Goal: Task Accomplishment & Management: Manage account settings

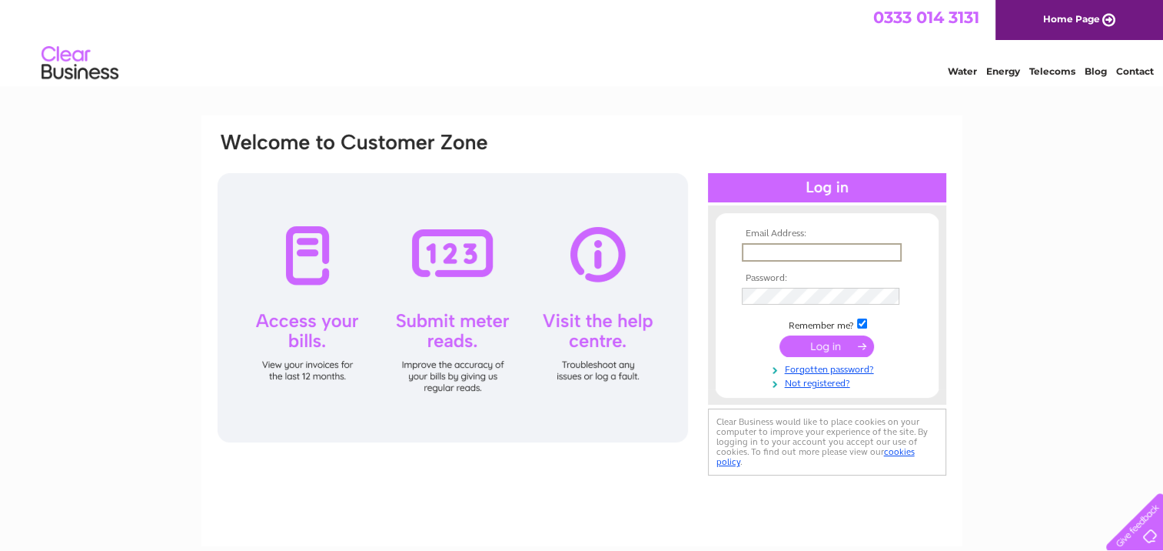
type input "mtl@mail.com"
click at [805, 374] on tbody "Email Address: mtl@mail.com Password: Remember me?" at bounding box center [827, 307] width 178 height 159
click at [804, 367] on link "Forgotten password?" at bounding box center [829, 366] width 175 height 15
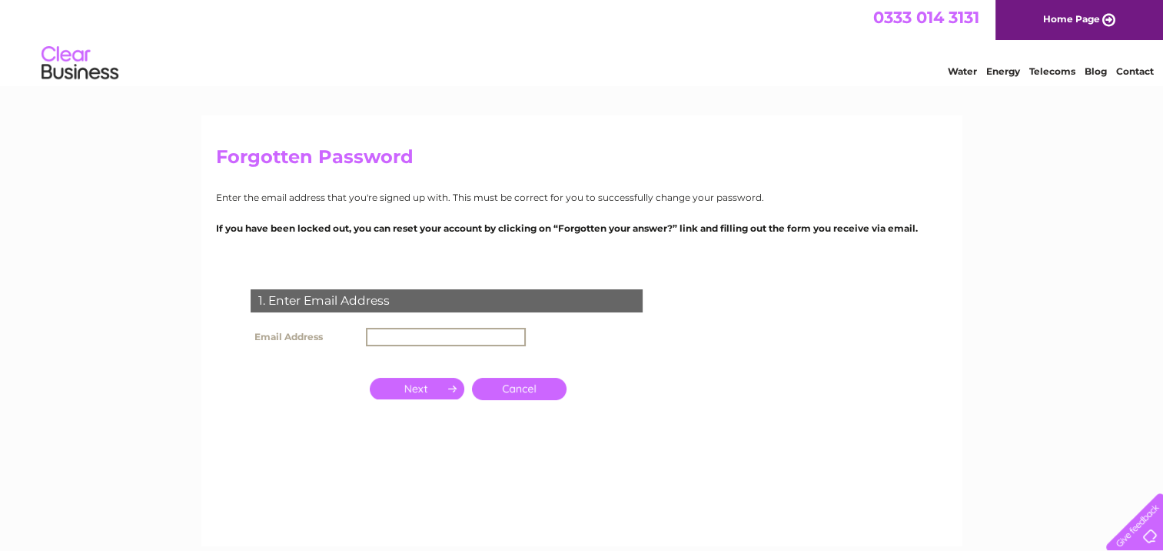
click at [453, 328] on input "text" at bounding box center [446, 337] width 160 height 18
type input "[EMAIL_ADDRESS][DOMAIN_NAME]"
click at [435, 391] on input "button" at bounding box center [417, 387] width 95 height 22
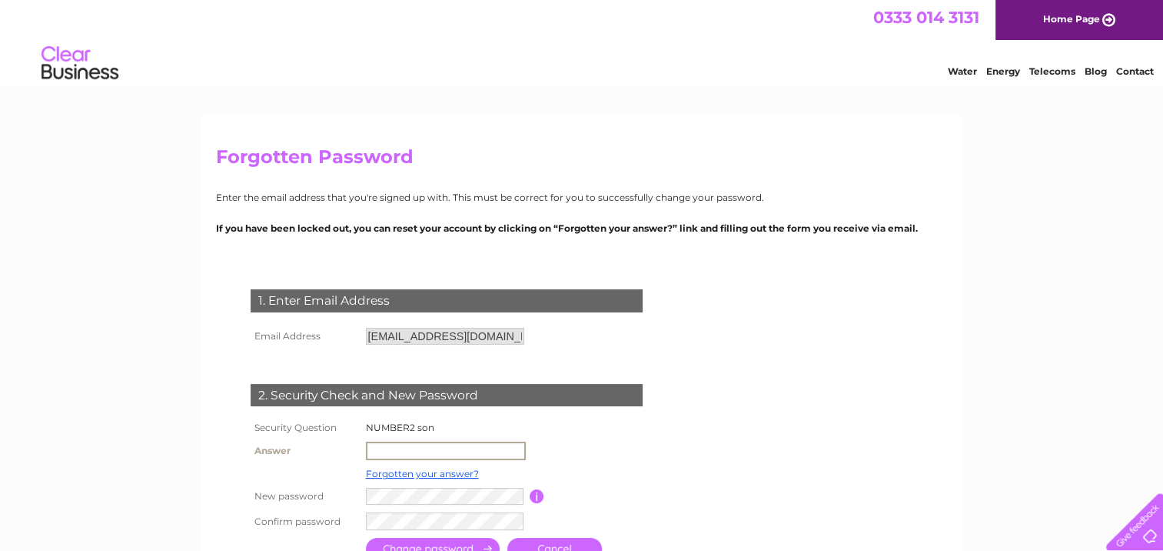
click at [394, 449] on input "text" at bounding box center [446, 450] width 160 height 18
type input "GEORGE"
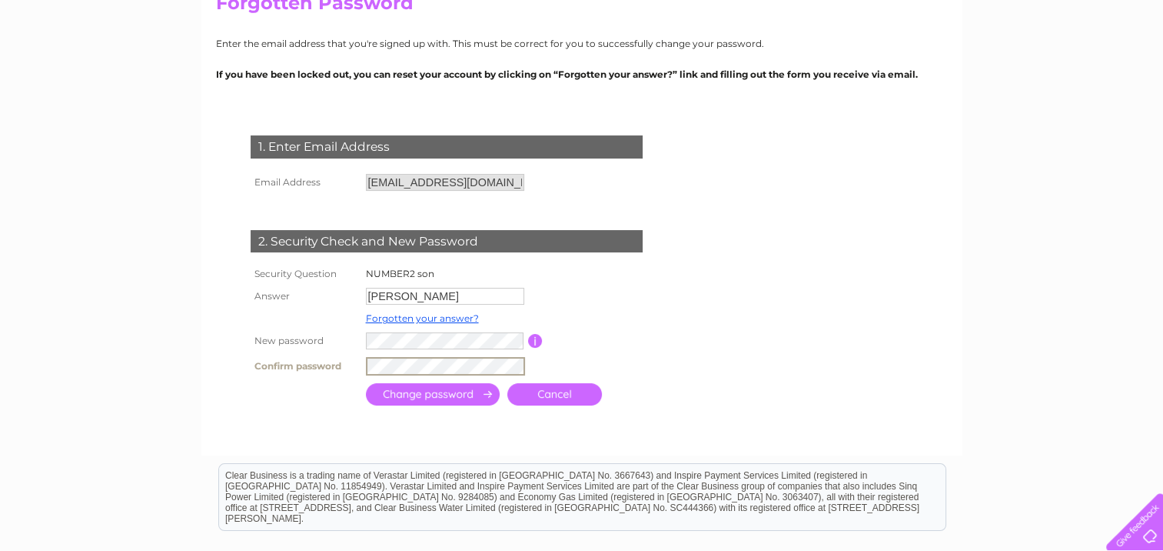
scroll to position [174, 0]
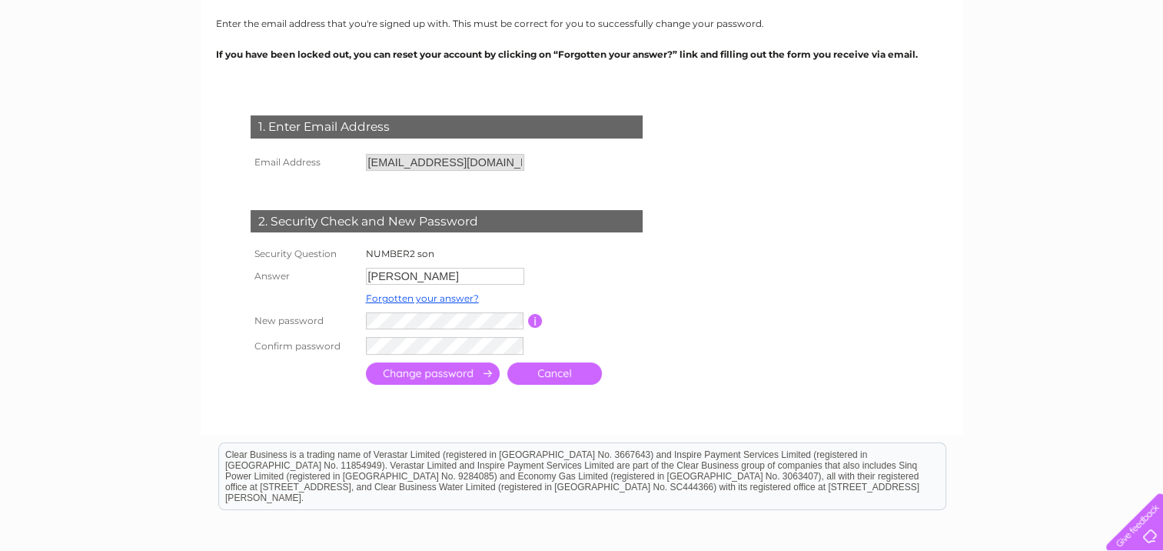
click at [461, 377] on input "submit" at bounding box center [433, 373] width 134 height 22
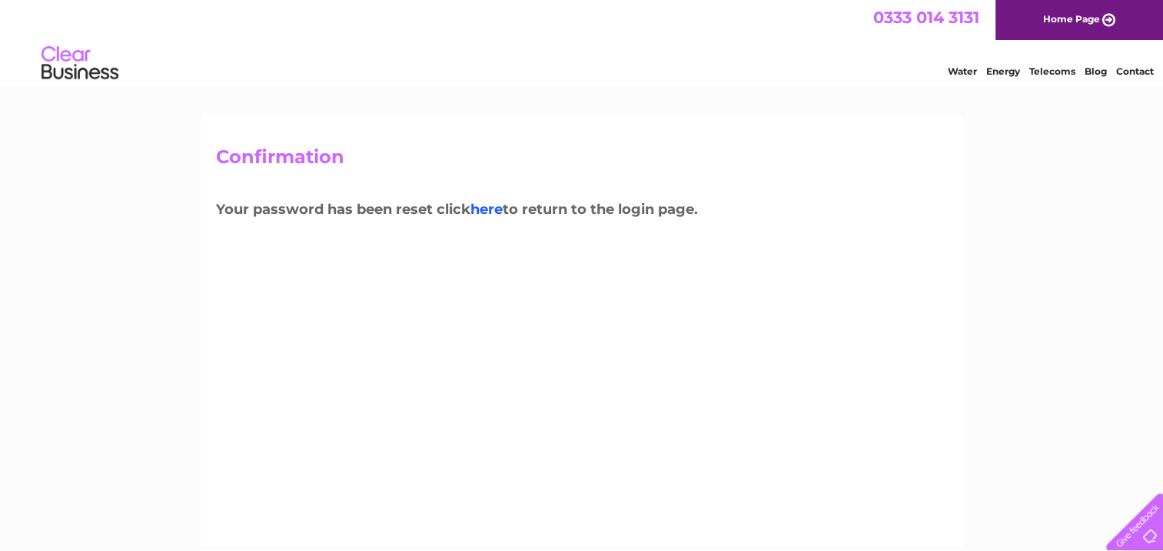
click at [474, 204] on link "here" at bounding box center [487, 209] width 32 height 17
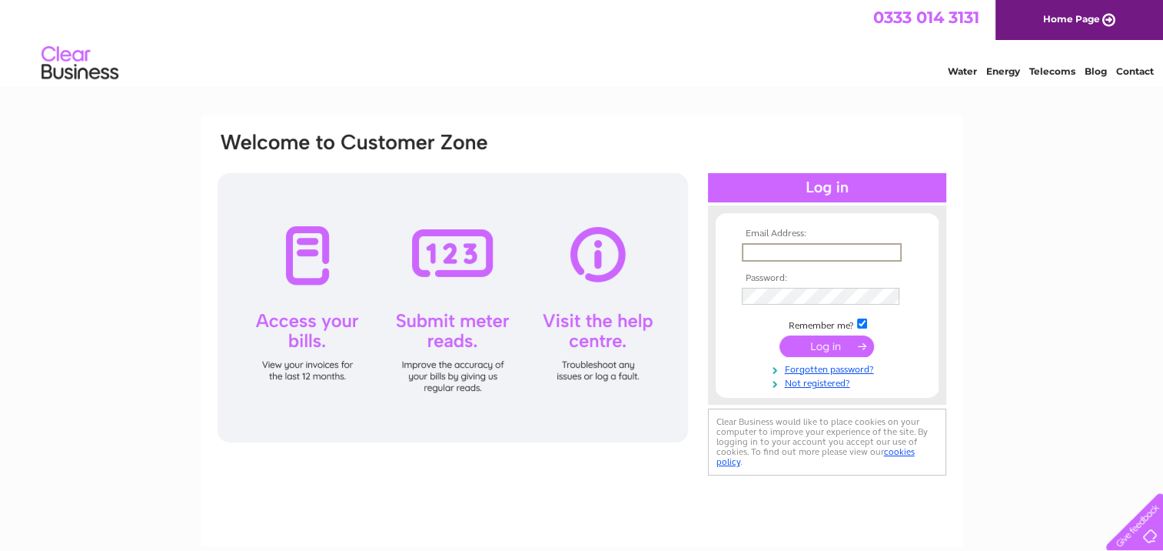
click at [781, 252] on input "text" at bounding box center [822, 252] width 160 height 18
type input "mtl@mail.com"
click at [815, 336] on input "submit" at bounding box center [827, 345] width 95 height 22
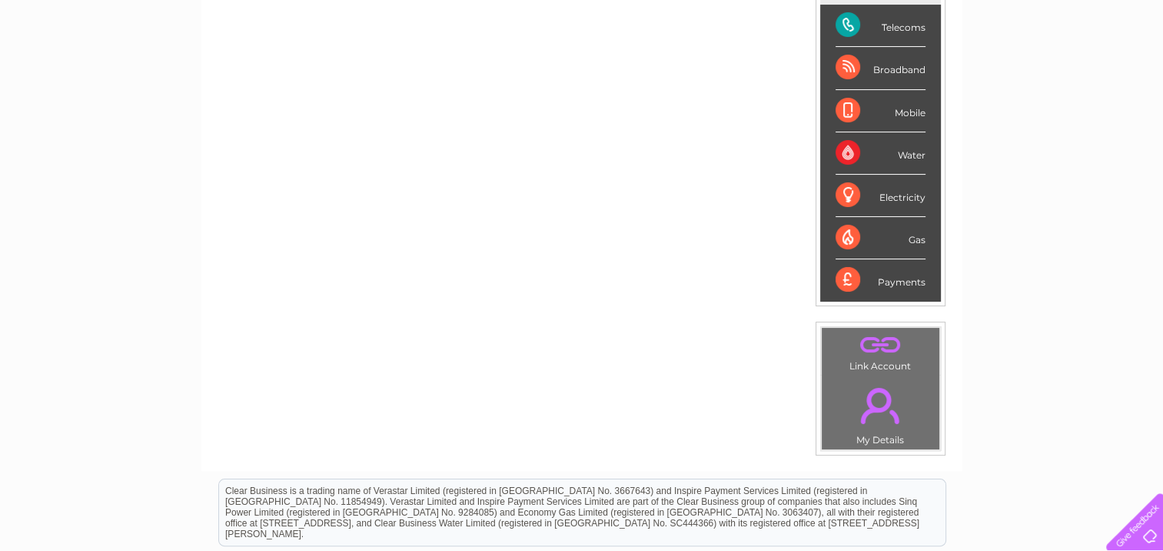
scroll to position [215, 0]
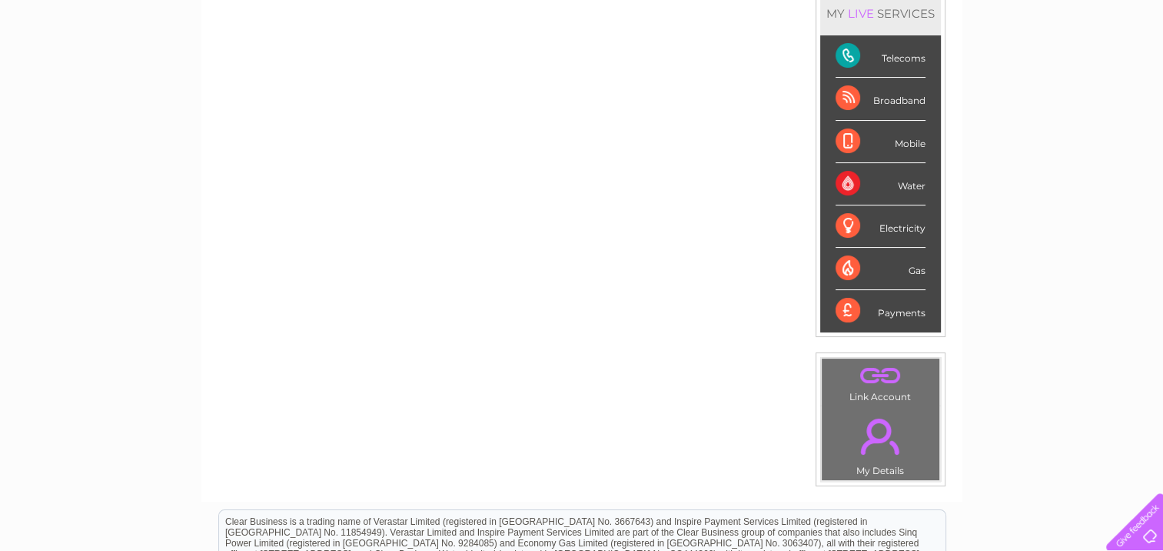
click at [877, 440] on link "." at bounding box center [881, 436] width 110 height 54
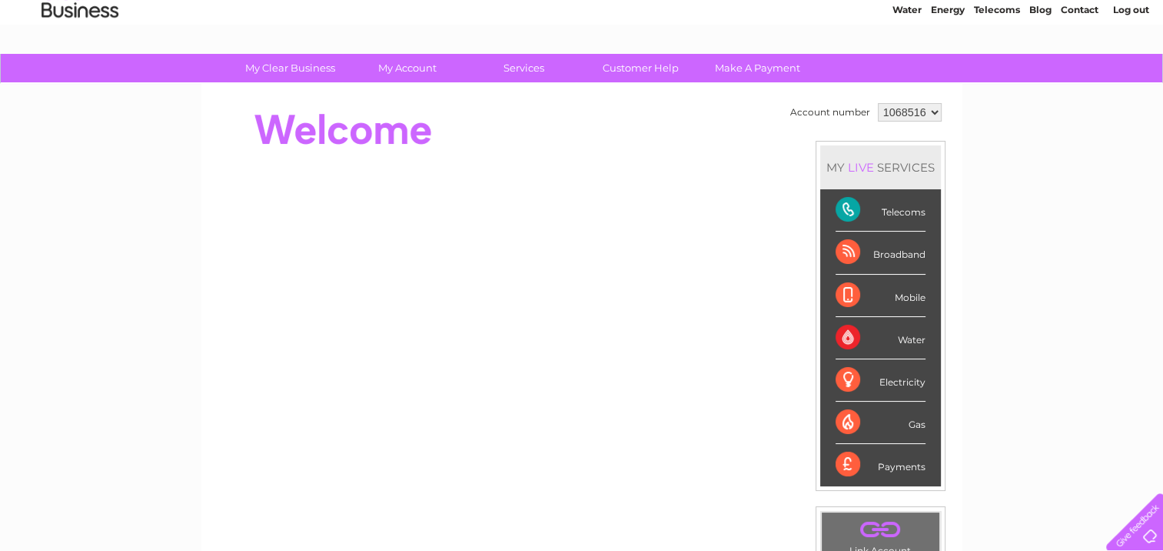
scroll to position [61, 0]
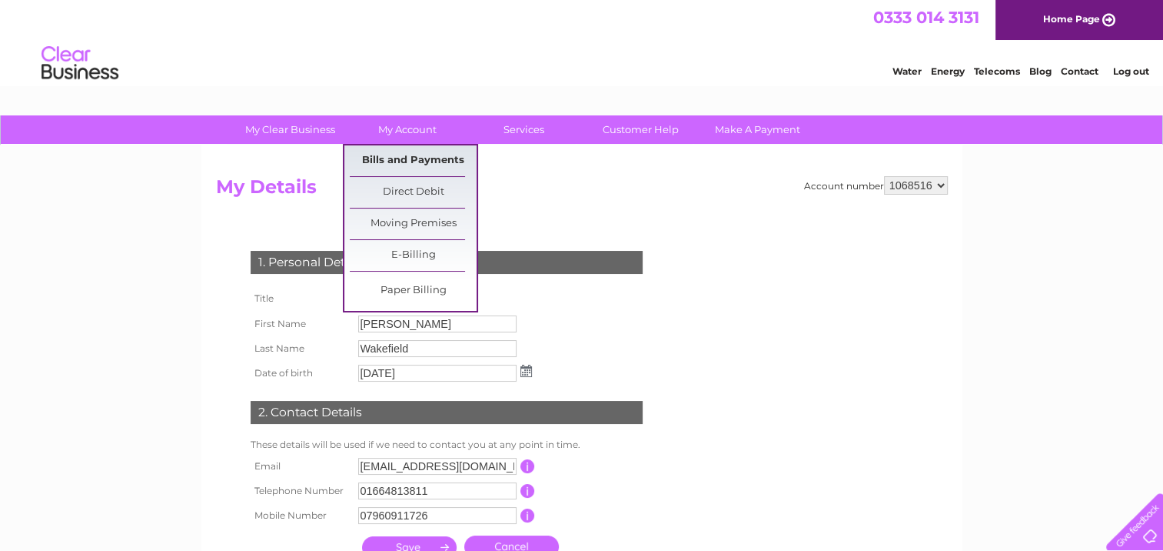
click at [419, 156] on link "Bills and Payments" at bounding box center [413, 160] width 127 height 31
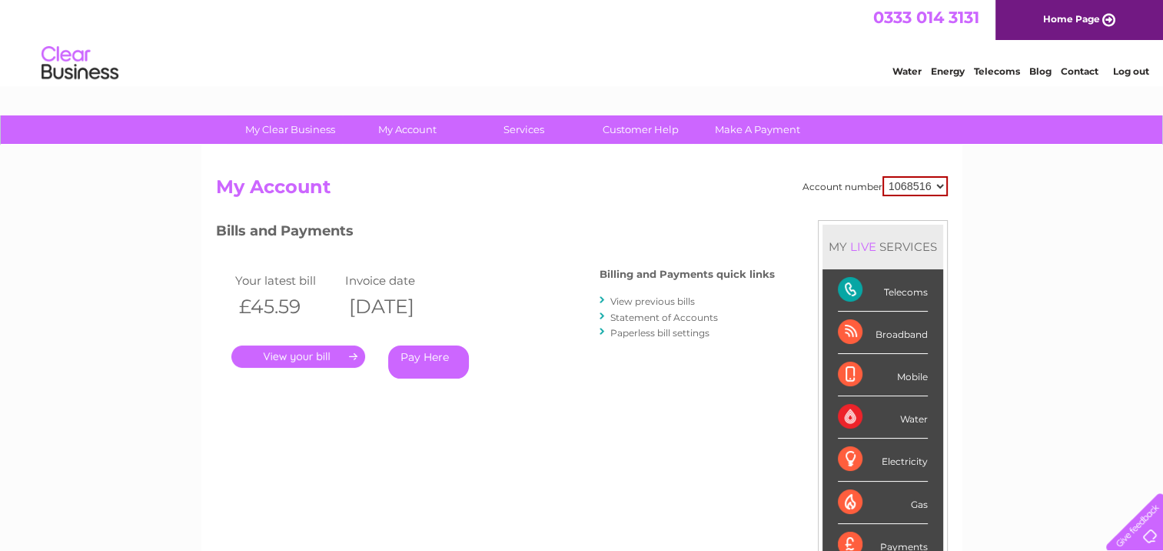
click at [303, 363] on link "." at bounding box center [298, 356] width 134 height 22
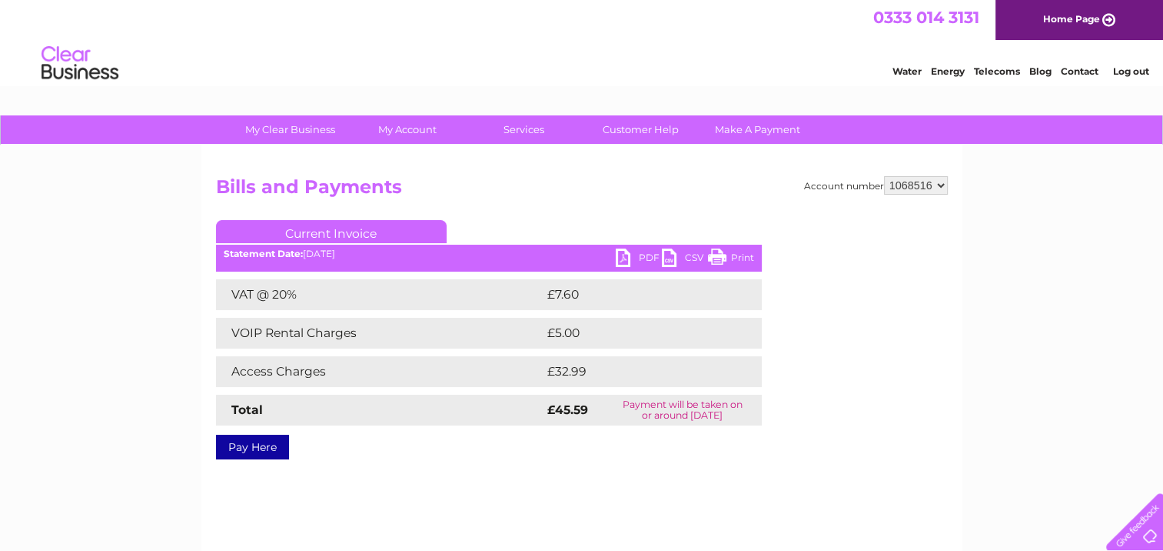
click at [1129, 65] on li "Log out" at bounding box center [1131, 71] width 46 height 19
click at [1129, 71] on link "Log out" at bounding box center [1131, 71] width 36 height 12
